Goal: Information Seeking & Learning: Understand process/instructions

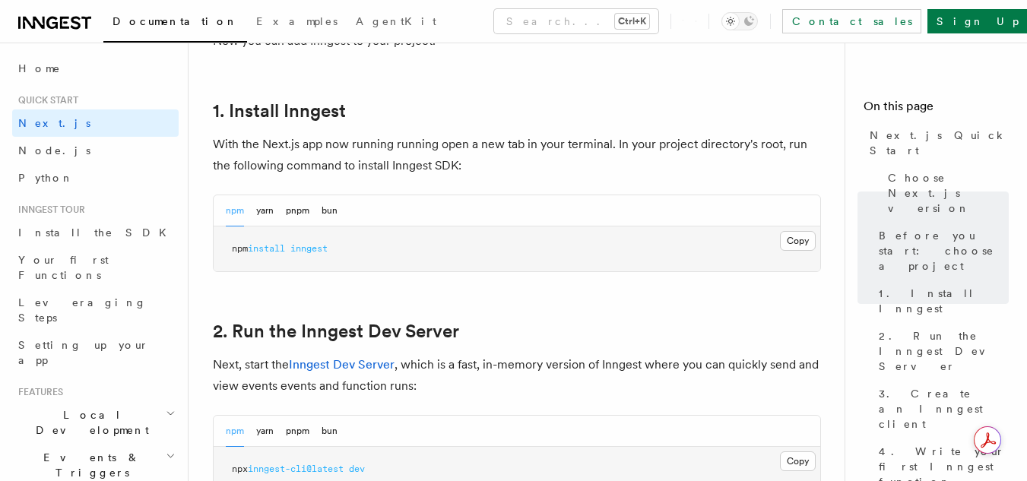
scroll to position [808, 0]
click at [266, 211] on button "yarn" at bounding box center [264, 210] width 17 height 31
click at [290, 209] on button "pnpm" at bounding box center [298, 210] width 24 height 31
click at [326, 214] on button "bun" at bounding box center [330, 210] width 16 height 31
click at [230, 200] on button "npm" at bounding box center [235, 210] width 18 height 31
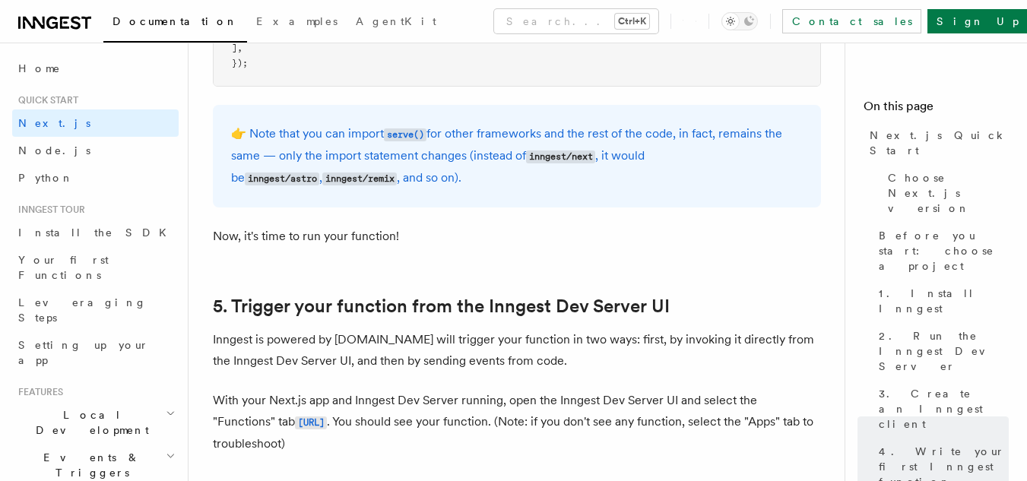
scroll to position [3291, 0]
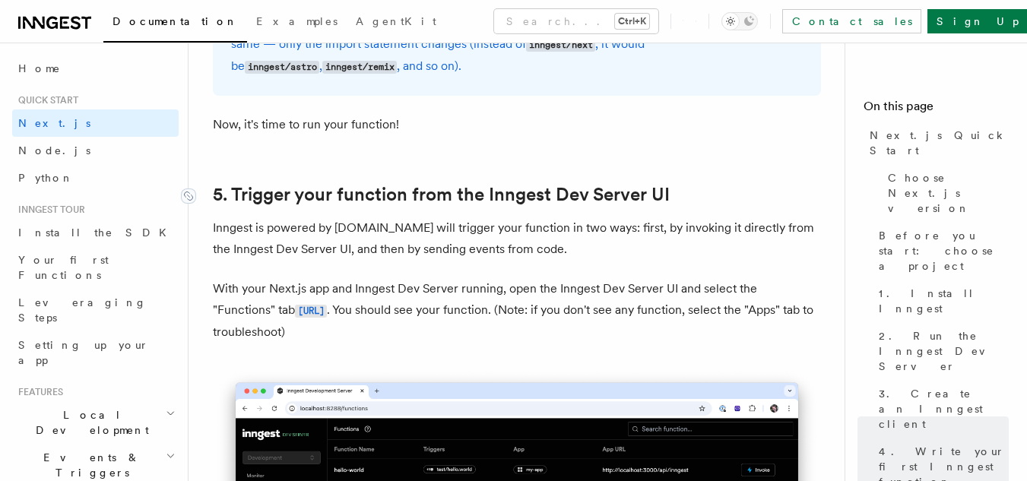
click at [307, 195] on link "5. Trigger your function from the Inngest Dev Server UI" at bounding box center [441, 194] width 457 height 21
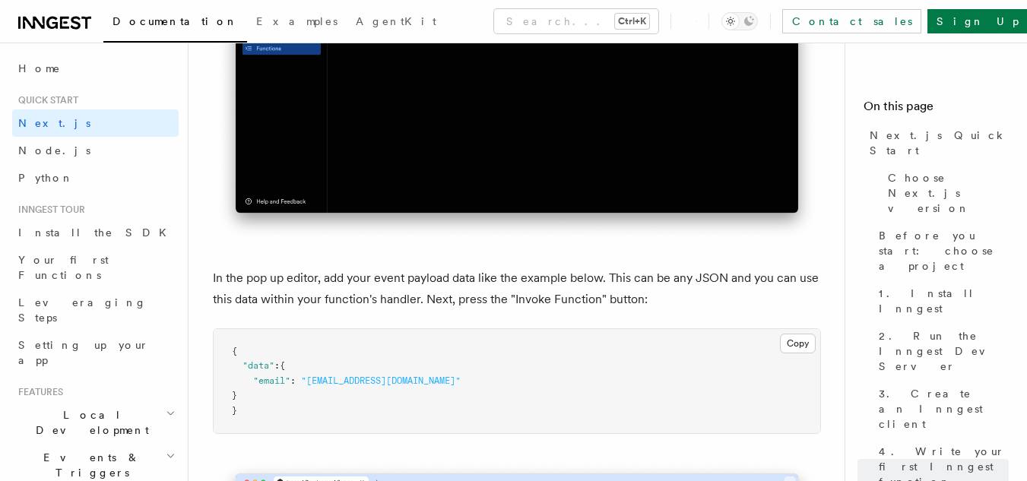
scroll to position [4360, 0]
click at [381, 277] on p "In the pop up editor, add your event payload data like the example below. This …" at bounding box center [517, 288] width 608 height 43
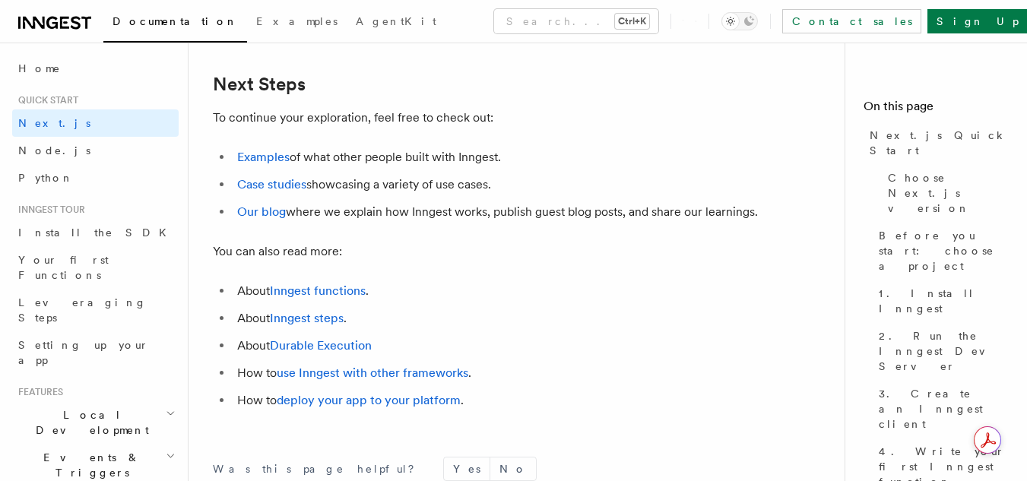
scroll to position [9513, 0]
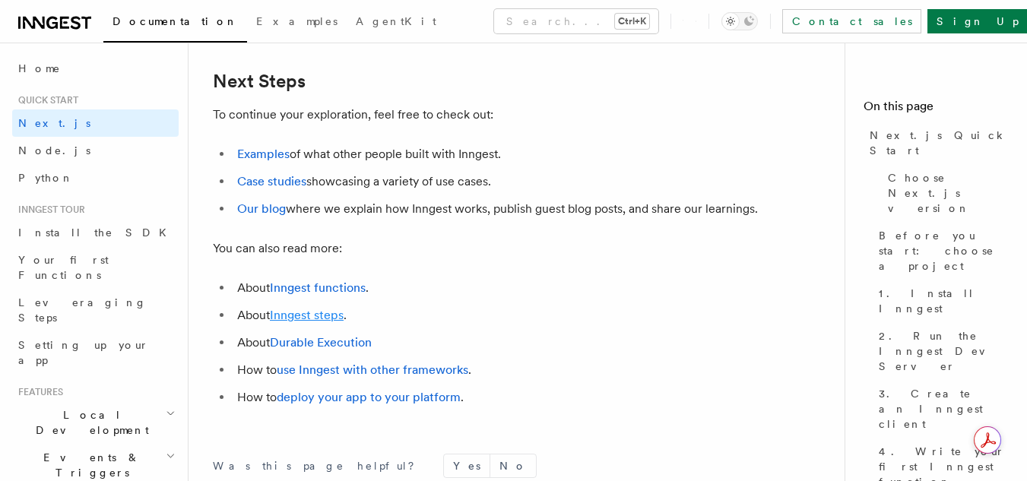
click at [315, 322] on link "Inngest steps" at bounding box center [307, 315] width 74 height 14
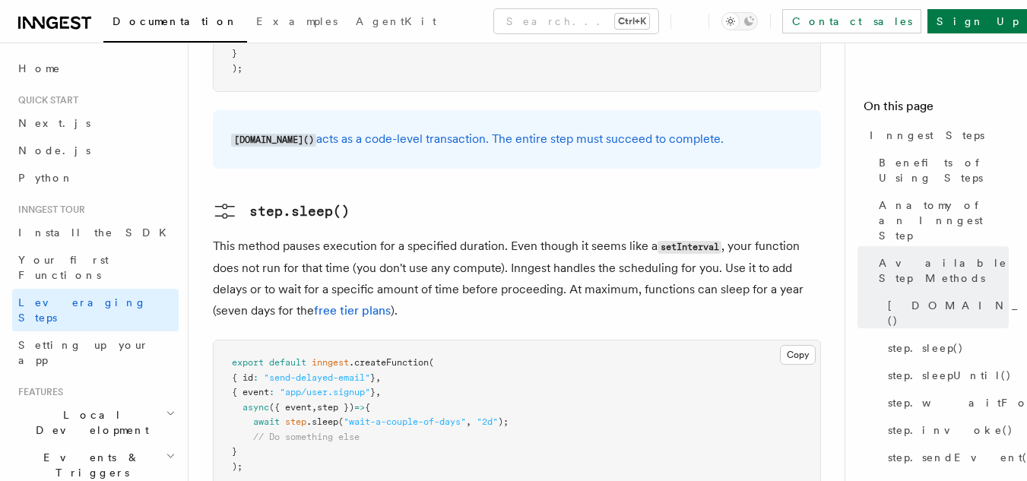
scroll to position [1648, 0]
